Goal: Book appointment/travel/reservation

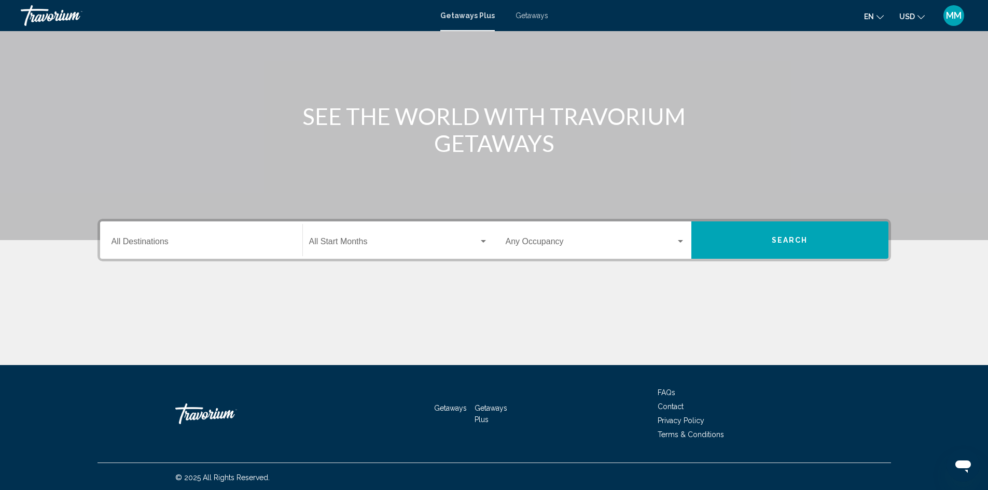
scroll to position [73, 0]
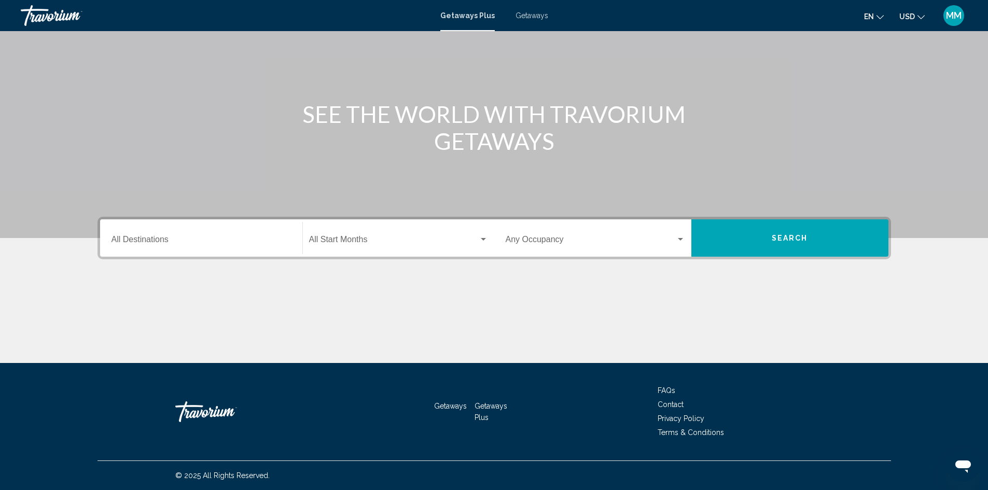
click at [185, 241] on input "Destination All Destinations" at bounding box center [201, 241] width 179 height 9
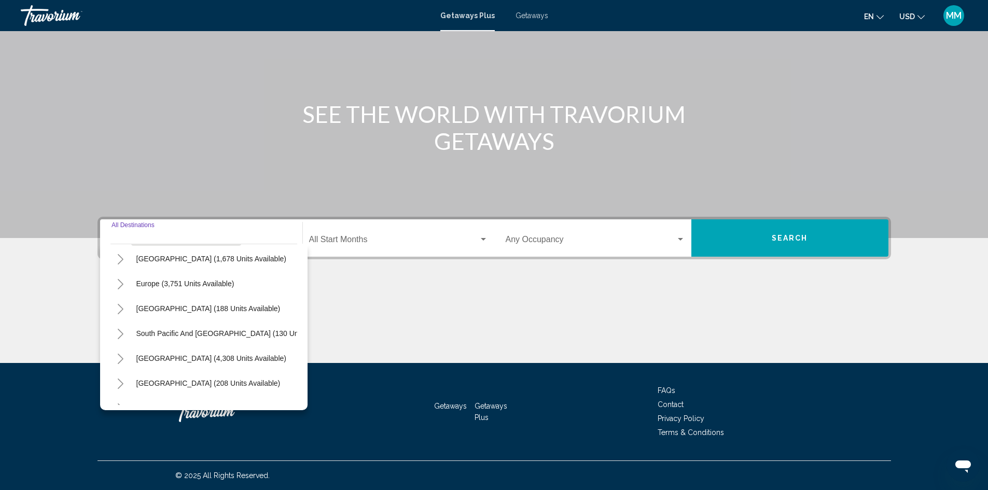
scroll to position [104, 0]
click at [215, 282] on span "Europe (3,751 units available)" at bounding box center [185, 283] width 98 height 8
type input "**********"
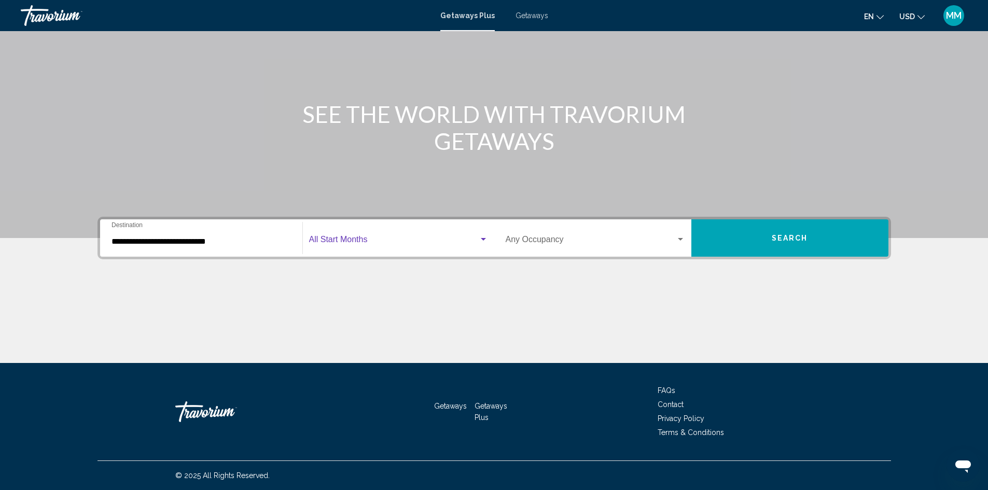
click at [480, 238] on div "Search widget" at bounding box center [483, 239] width 9 height 8
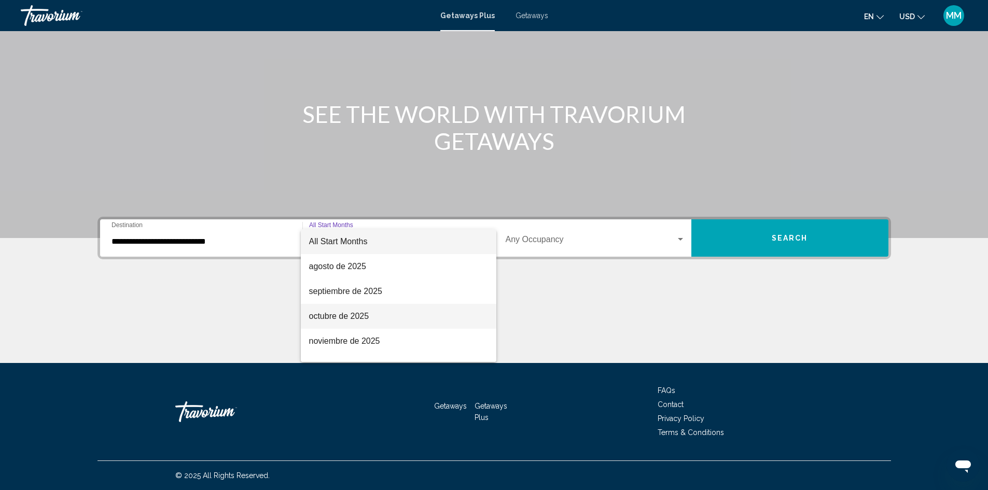
scroll to position [52, 0]
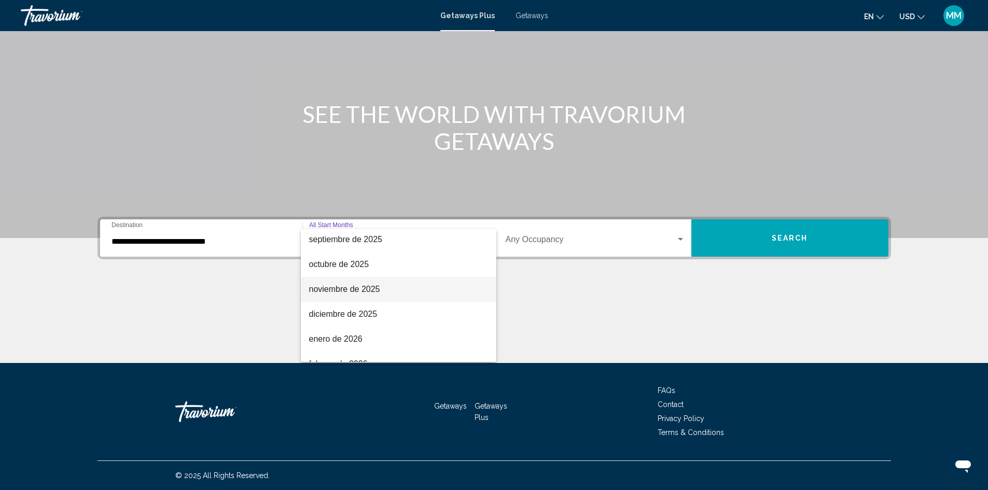
click at [380, 291] on span "noviembre de 2025" at bounding box center [398, 289] width 179 height 25
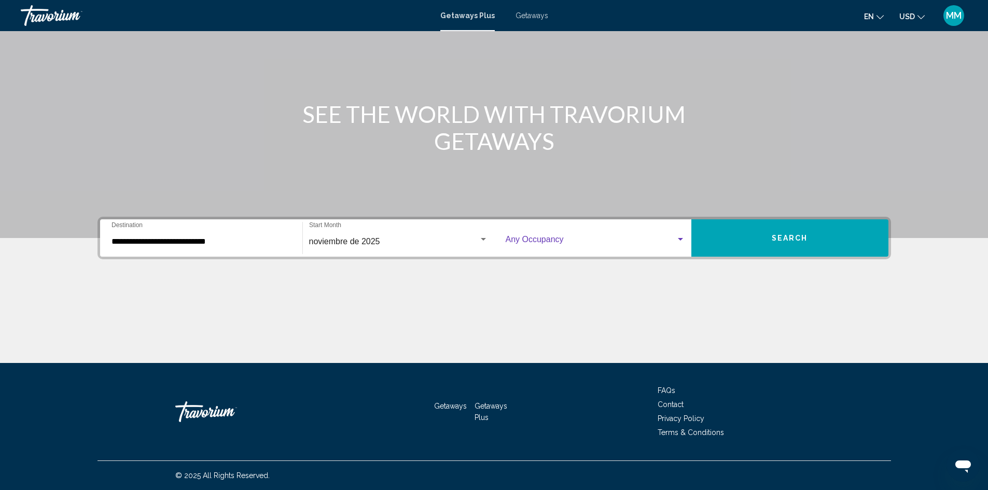
click at [660, 243] on span "Search widget" at bounding box center [591, 241] width 170 height 9
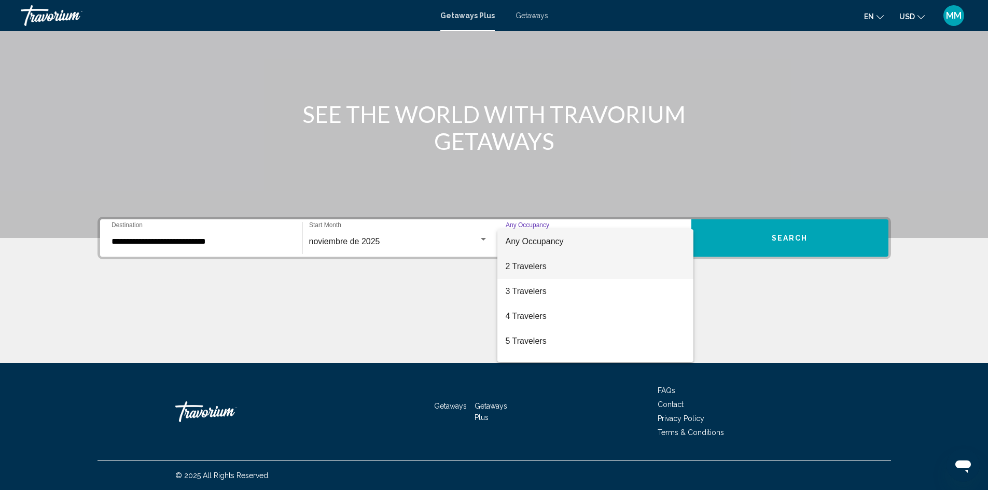
click at [556, 262] on span "2 Travelers" at bounding box center [595, 266] width 179 height 25
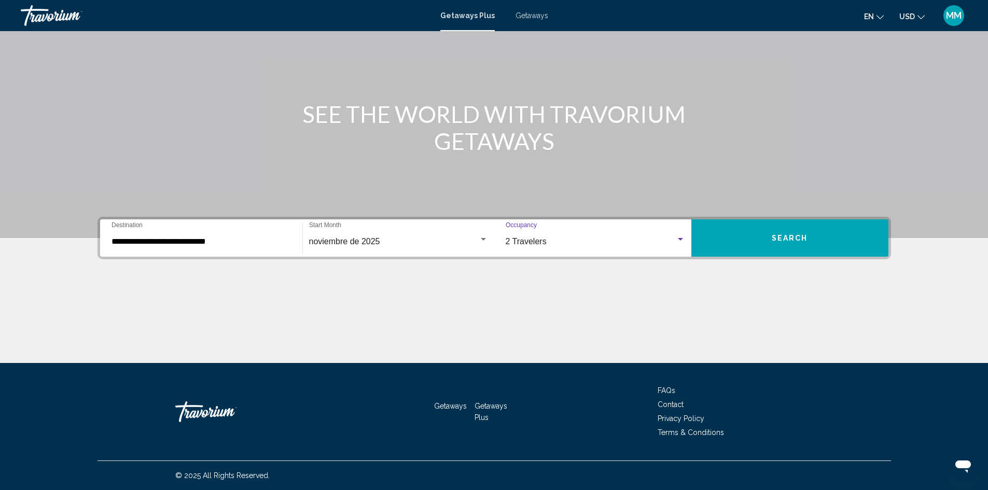
click at [799, 236] on span "Search" at bounding box center [790, 238] width 36 height 8
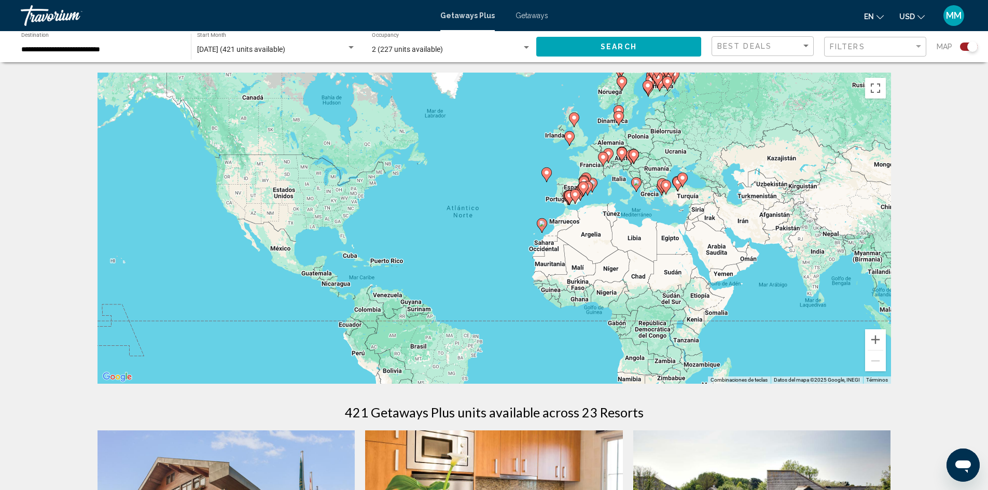
click at [525, 48] on div "Search widget" at bounding box center [526, 47] width 5 height 3
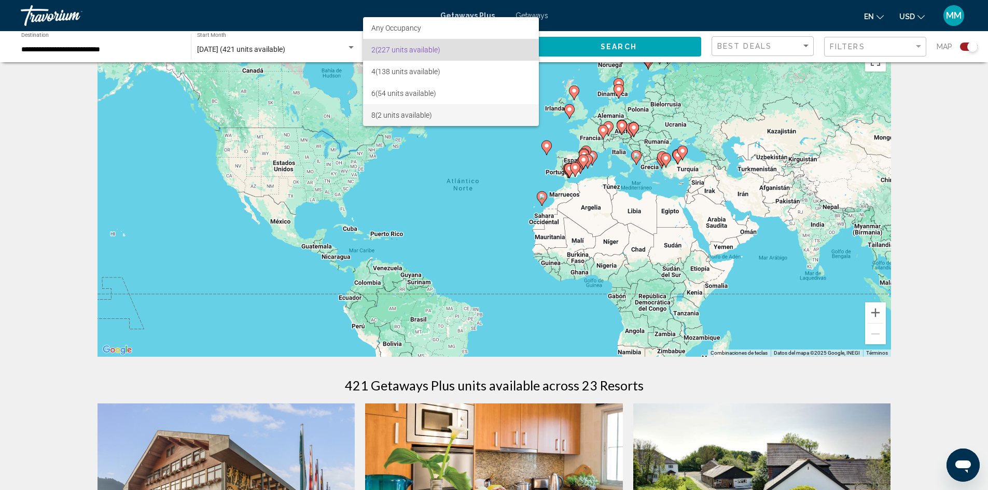
scroll to position [52, 0]
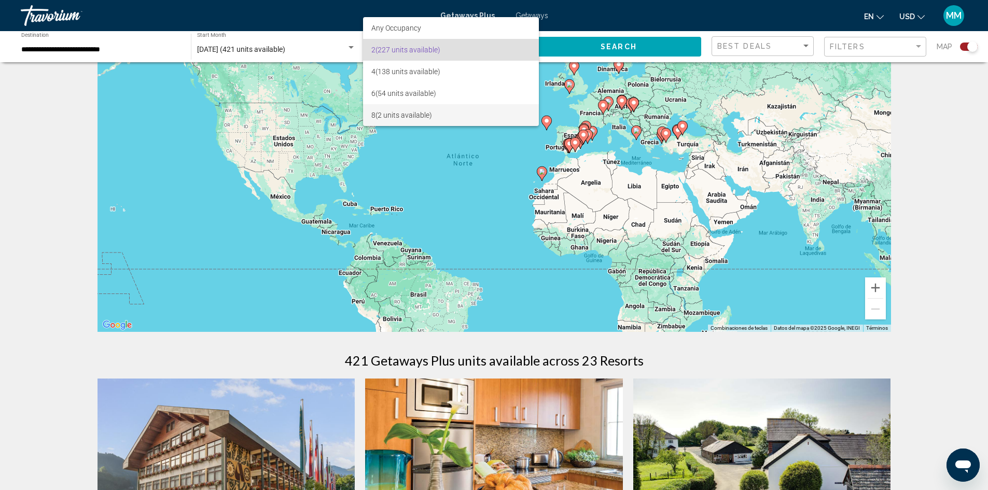
click at [457, 107] on span "8 (2 units available)" at bounding box center [450, 115] width 159 height 22
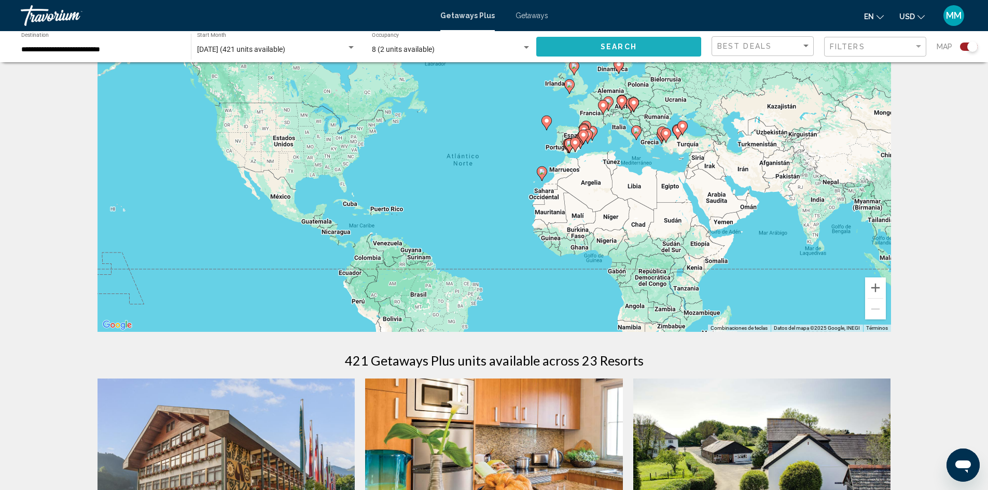
click at [658, 53] on button "Search" at bounding box center [618, 46] width 165 height 19
